Goal: Task Accomplishment & Management: Manage account settings

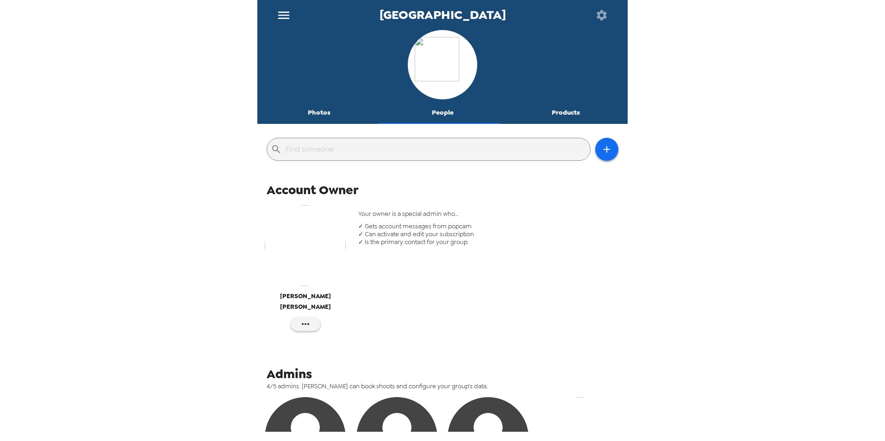
click at [282, 19] on icon "menu" at bounding box center [283, 15] width 11 height 7
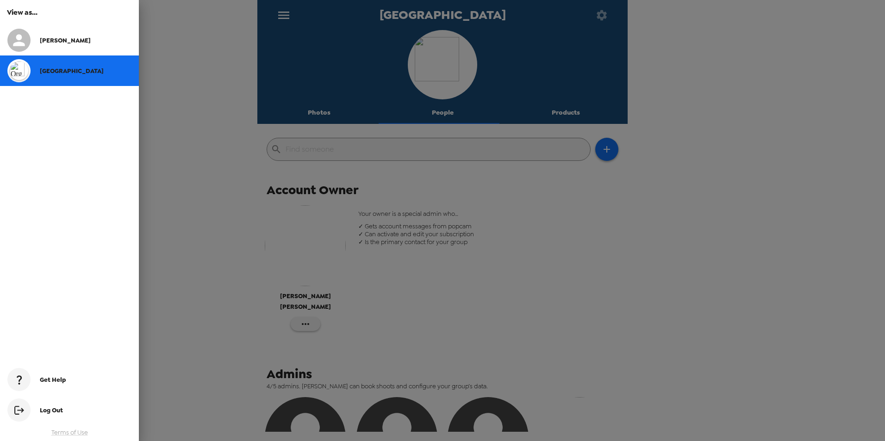
click at [46, 414] on span "Log Out" at bounding box center [51, 411] width 23 height 8
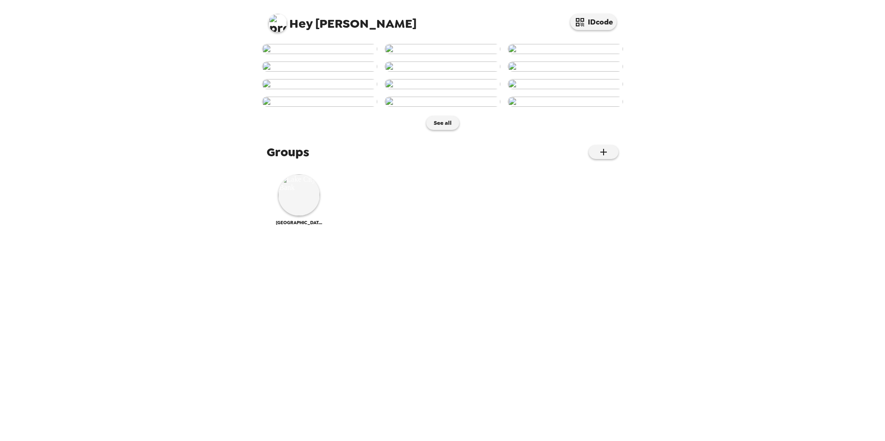
scroll to position [334, 0]
click at [441, 130] on button "See all" at bounding box center [442, 123] width 33 height 14
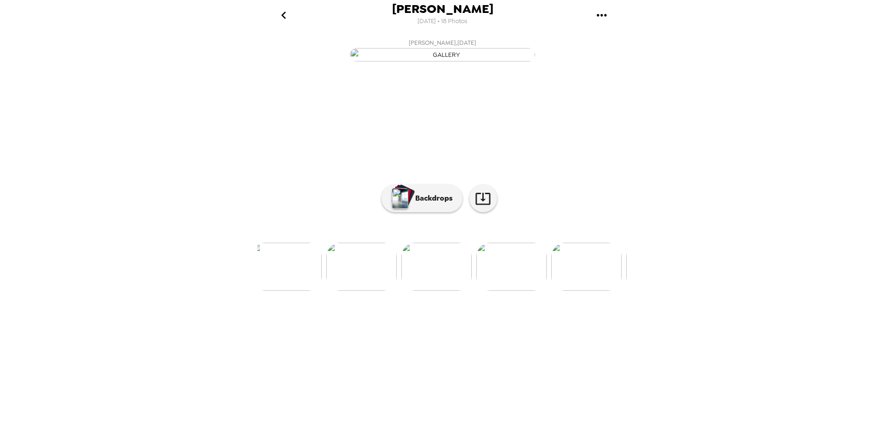
scroll to position [0, 917]
click at [509, 291] on img at bounding box center [500, 267] width 70 height 48
click at [456, 291] on img at bounding box center [450, 267] width 70 height 48
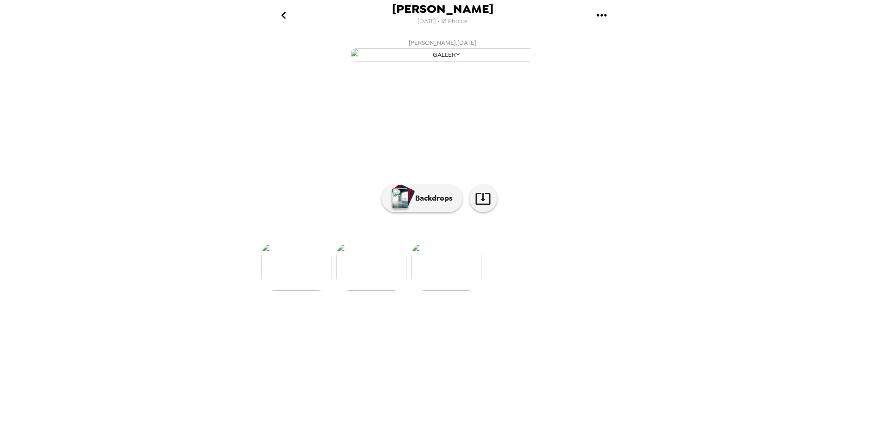
click at [449, 291] on div at bounding box center [442, 251] width 370 height 79
click at [454, 291] on img at bounding box center [446, 267] width 70 height 48
click at [450, 291] on div at bounding box center [442, 251] width 370 height 79
click at [448, 291] on img at bounding box center [446, 267] width 70 height 48
click at [281, 17] on icon "go back" at bounding box center [283, 15] width 15 height 15
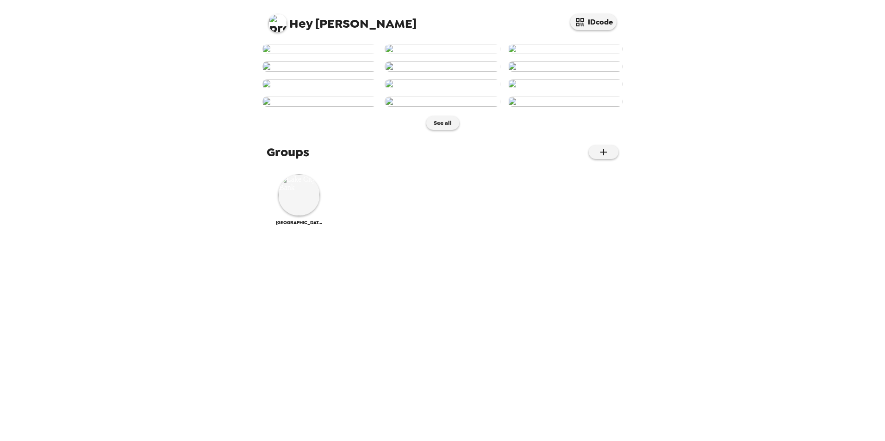
click at [278, 22] on img at bounding box center [277, 23] width 19 height 19
click at [295, 45] on span "Edit my info" at bounding box center [294, 44] width 37 height 8
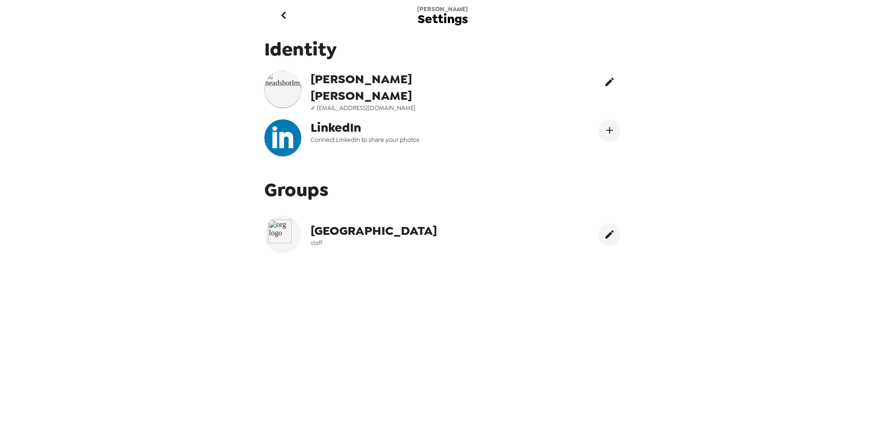
click at [604, 80] on icon "edit" at bounding box center [609, 81] width 11 height 11
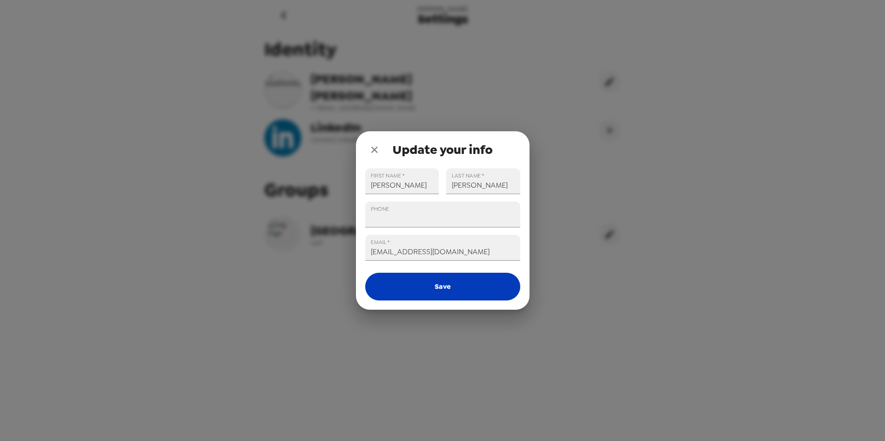
click at [438, 290] on button "Save" at bounding box center [442, 287] width 155 height 28
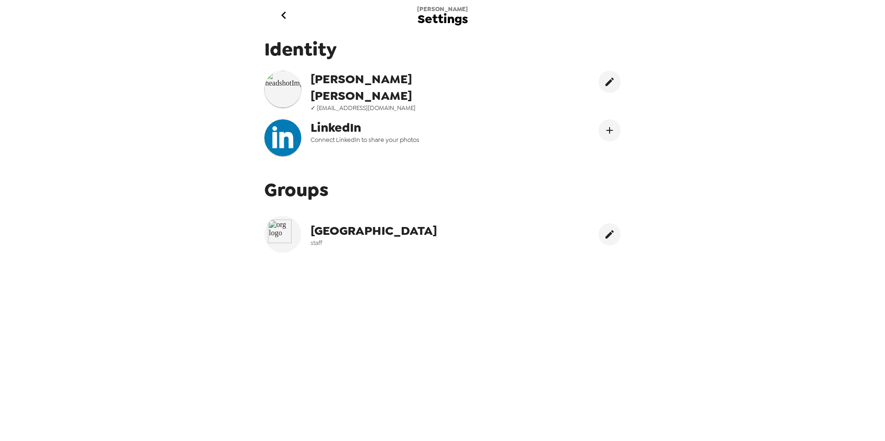
click at [283, 85] on img at bounding box center [282, 89] width 37 height 37
drag, startPoint x: 283, startPoint y: 85, endPoint x: 277, endPoint y: 85, distance: 5.6
click at [277, 85] on img at bounding box center [282, 89] width 37 height 37
click at [283, 16] on icon "go back" at bounding box center [283, 15] width 5 height 7
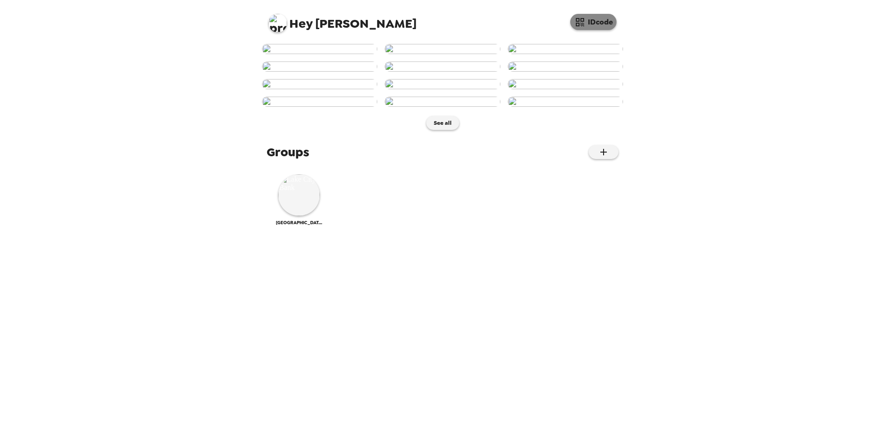
click at [585, 20] on button "IDcode" at bounding box center [593, 22] width 46 height 16
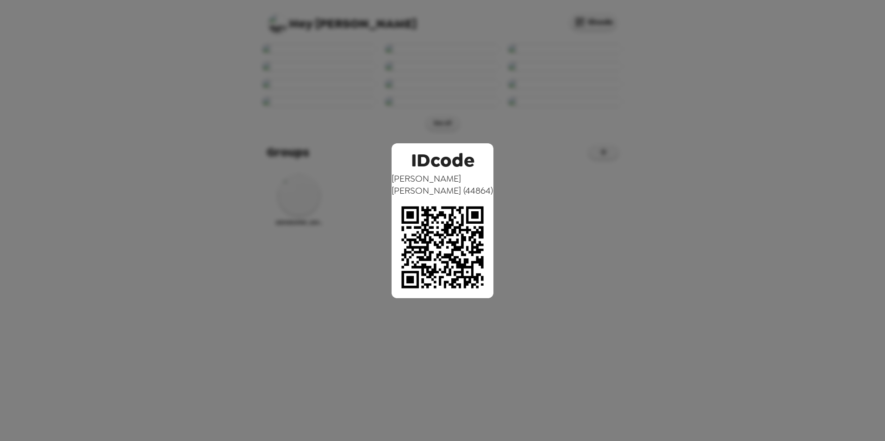
click at [672, 173] on div "IDcode Brianna Kreczmer ( 44864 )" at bounding box center [442, 220] width 885 height 441
